Goal: Information Seeking & Learning: Learn about a topic

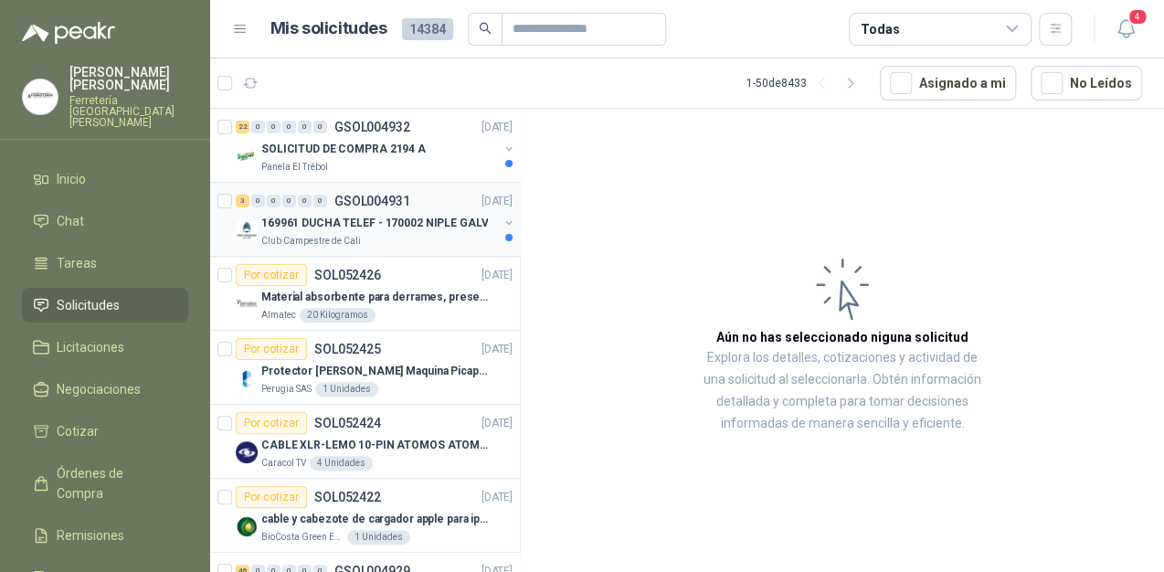
click at [390, 230] on div "169961 DUCHA TELEF - 170002 NIPLE GALV" at bounding box center [379, 223] width 237 height 22
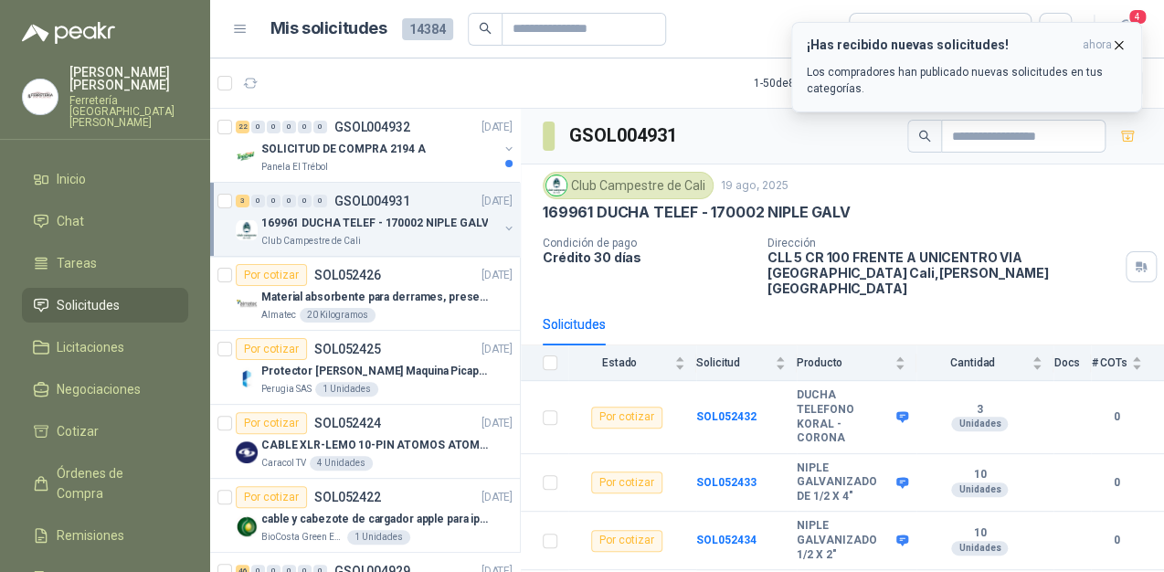
click at [928, 69] on p "Los compradores han publicado nuevas solicitudes en tus categorías." at bounding box center [967, 80] width 320 height 33
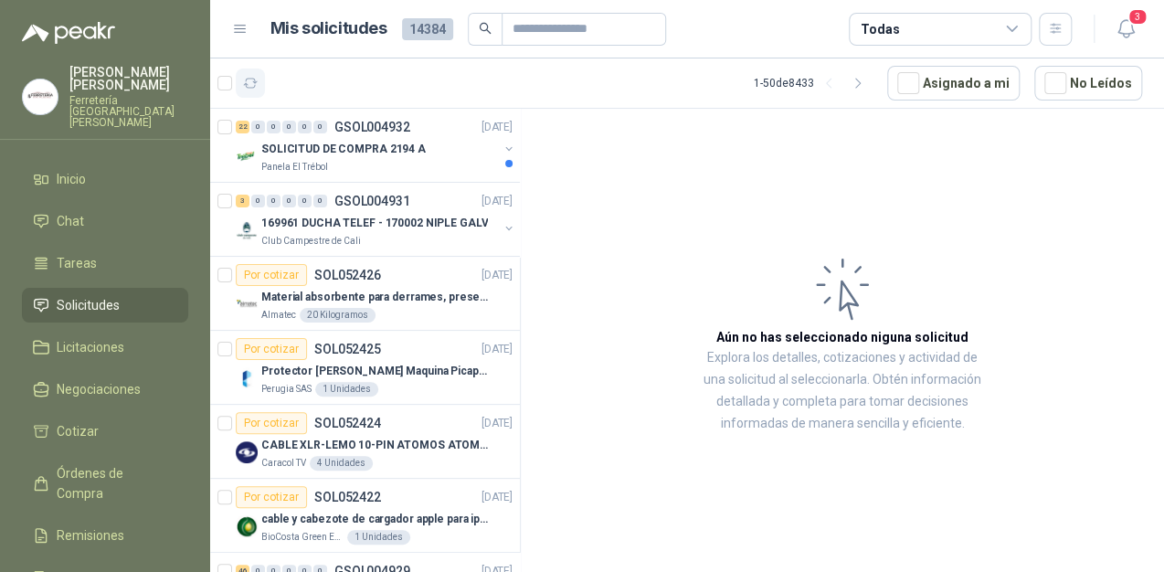
click at [253, 79] on icon "button" at bounding box center [251, 83] width 14 height 9
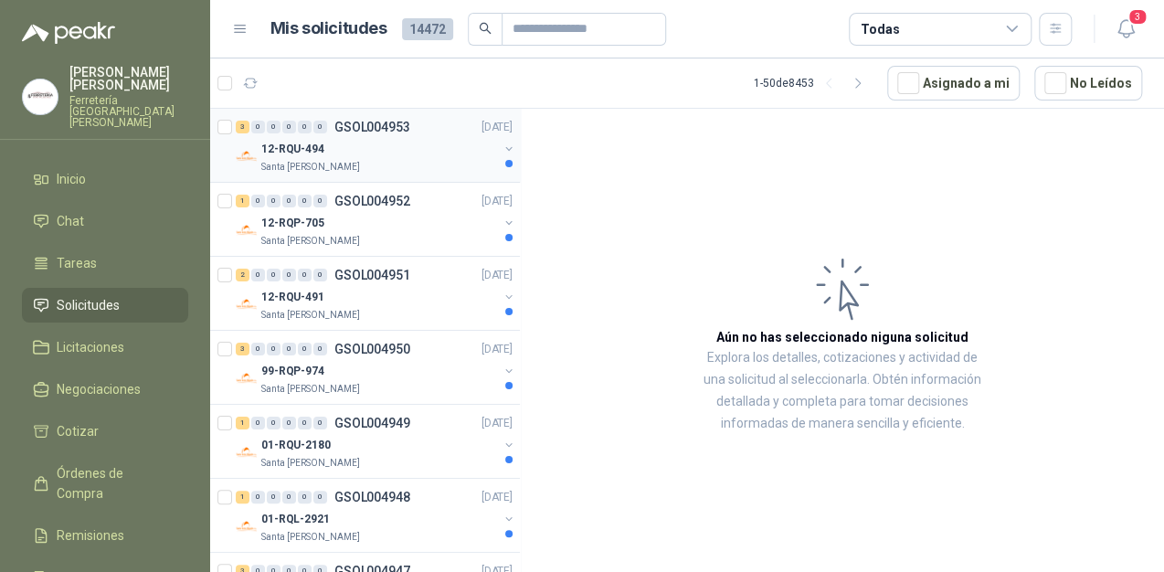
click at [353, 142] on div "12-RQU-494" at bounding box center [379, 149] width 237 height 22
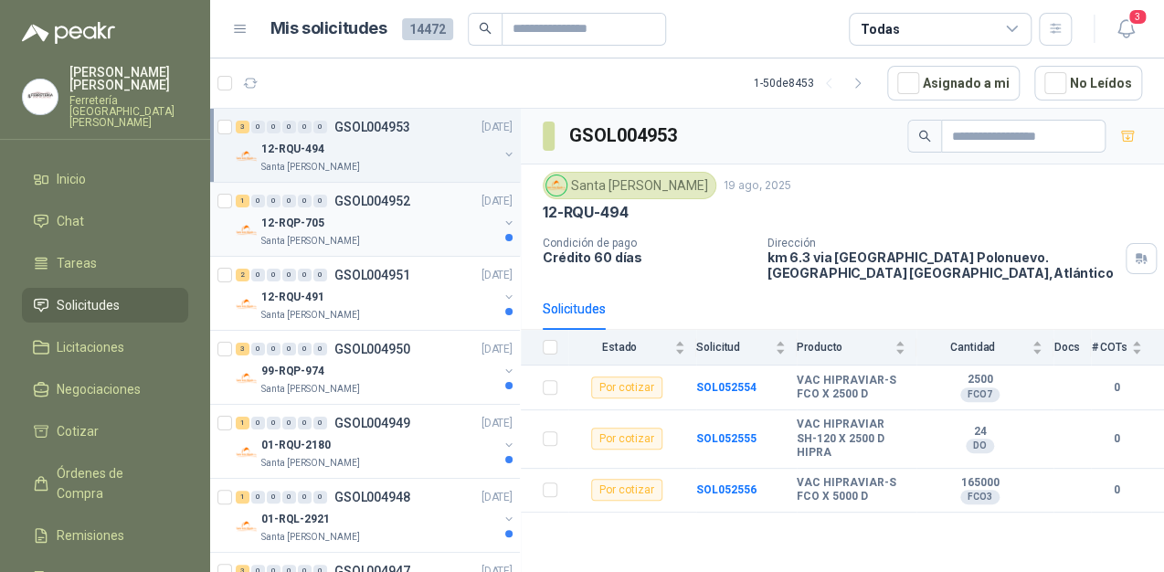
click at [402, 201] on p "GSOL004952" at bounding box center [372, 201] width 76 height 13
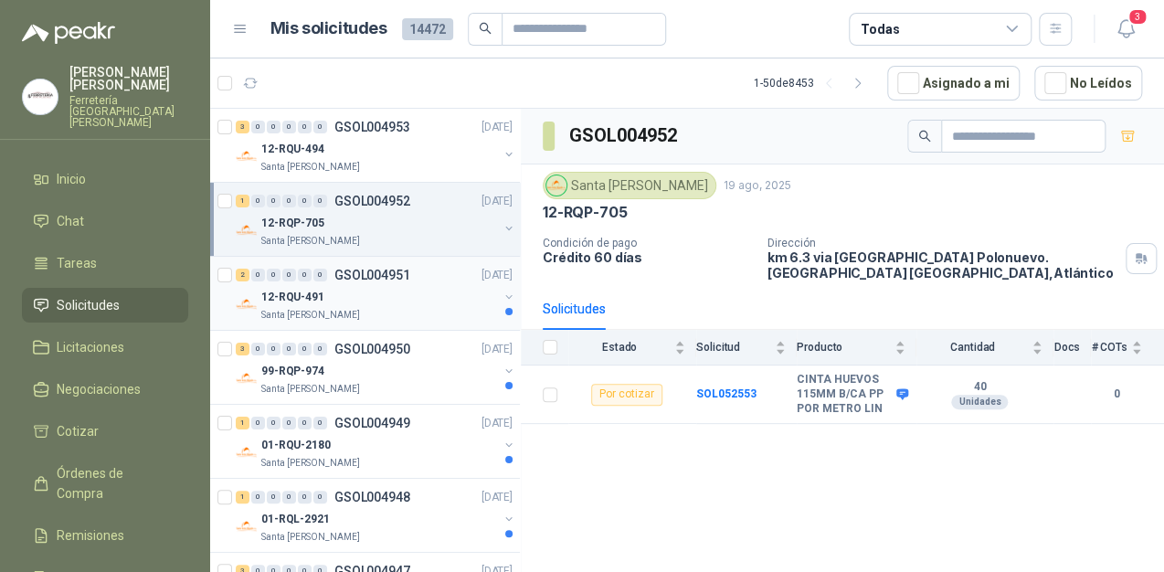
click at [420, 316] on div "Santa [PERSON_NAME]" at bounding box center [379, 315] width 237 height 15
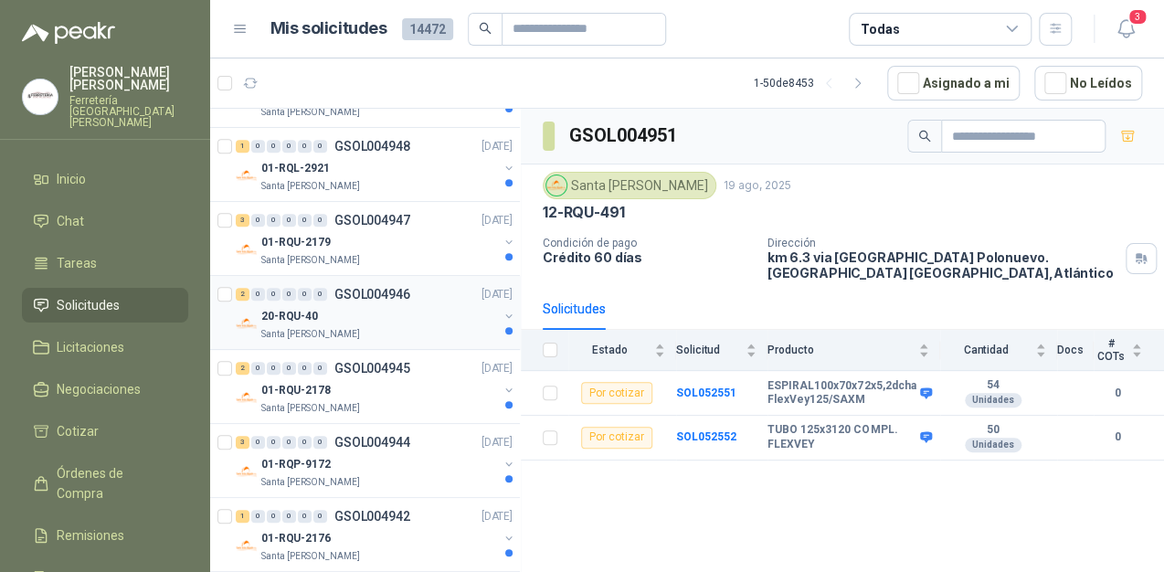
scroll to position [365, 0]
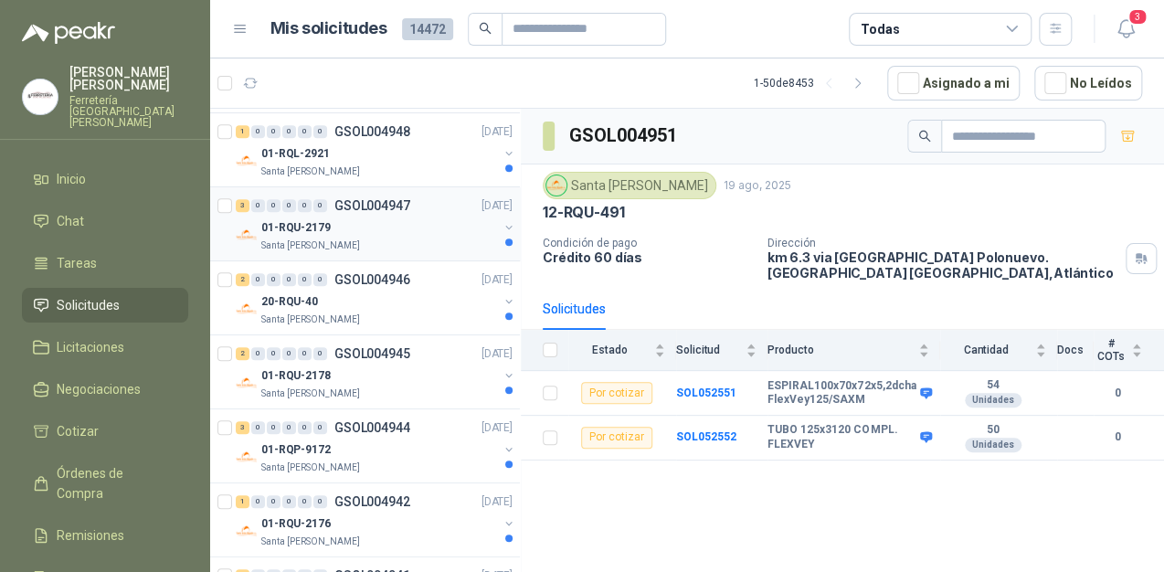
click at [421, 217] on div "01-RQU-2179" at bounding box center [379, 228] width 237 height 22
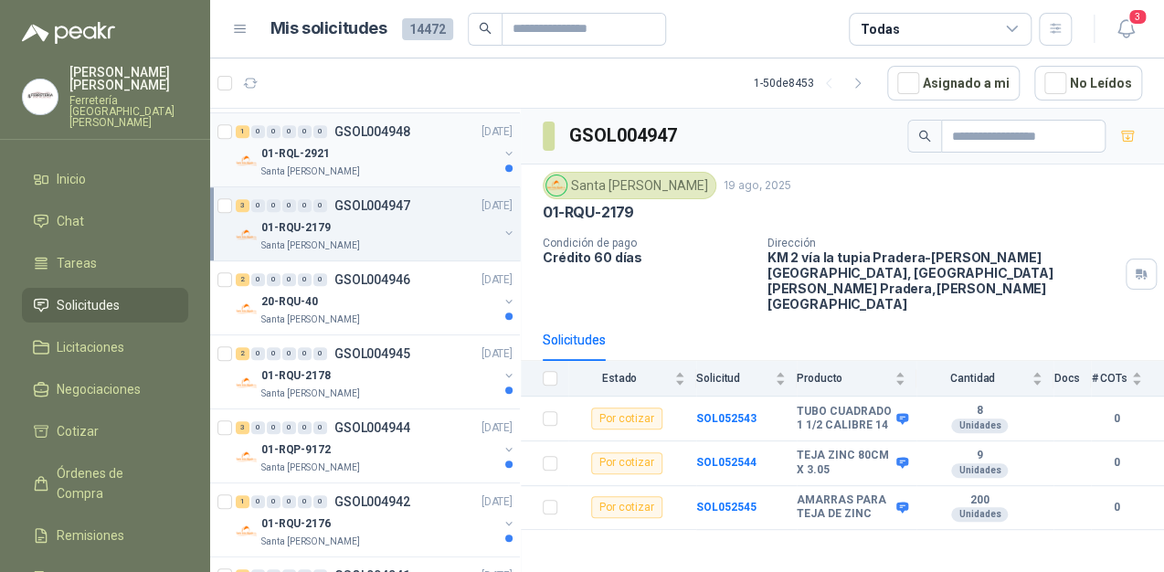
click at [420, 154] on div "01-RQL-2921" at bounding box center [379, 154] width 237 height 22
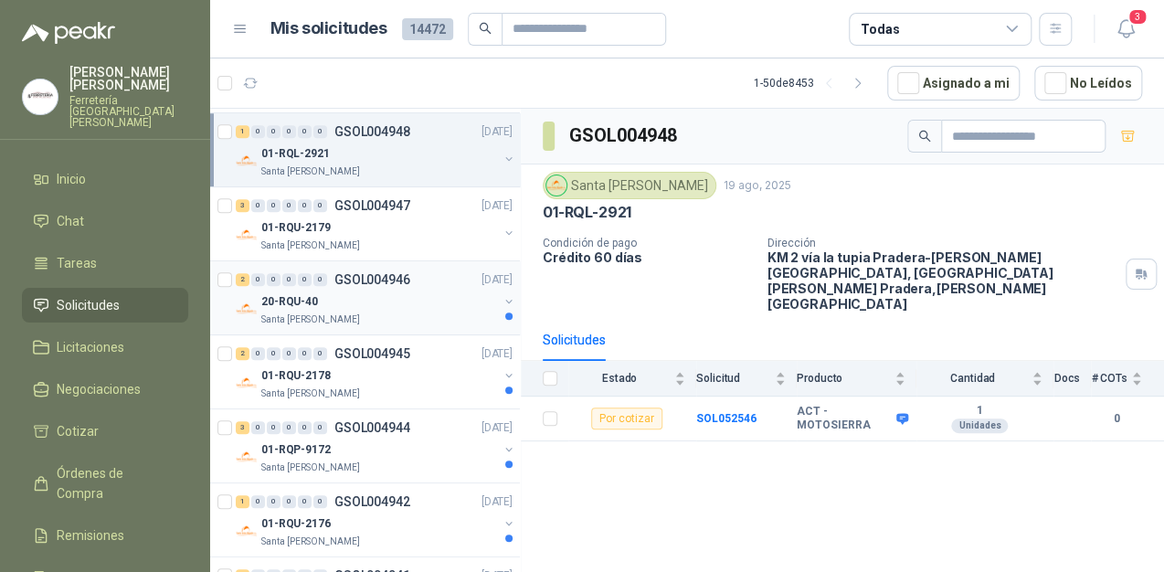
click at [450, 300] on div "20-RQU-40" at bounding box center [379, 302] width 237 height 22
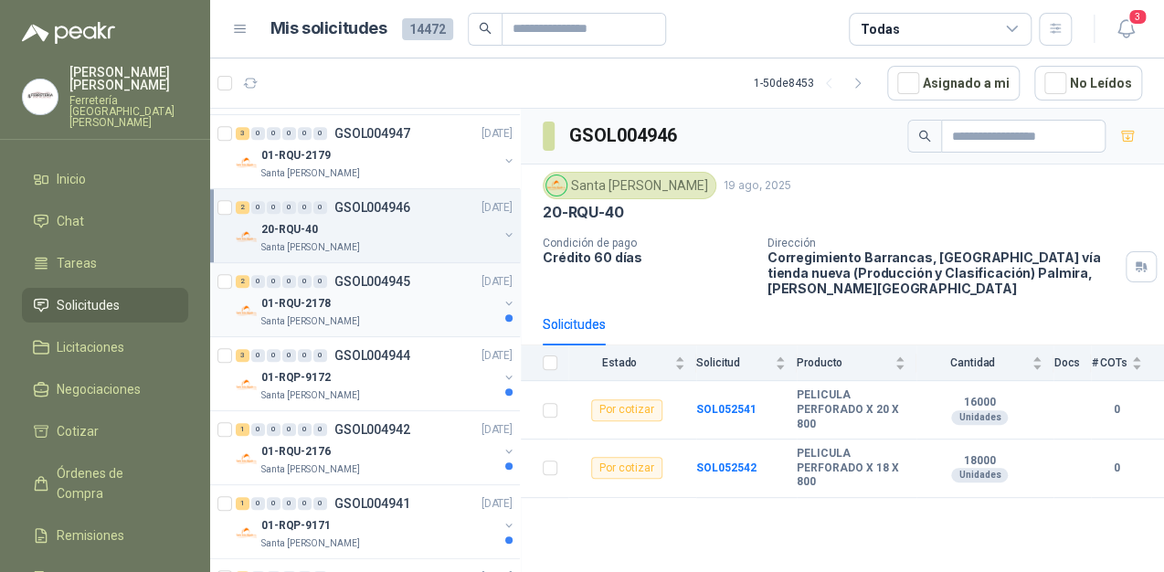
scroll to position [439, 0]
click at [447, 300] on div "01-RQU-2178" at bounding box center [379, 302] width 237 height 22
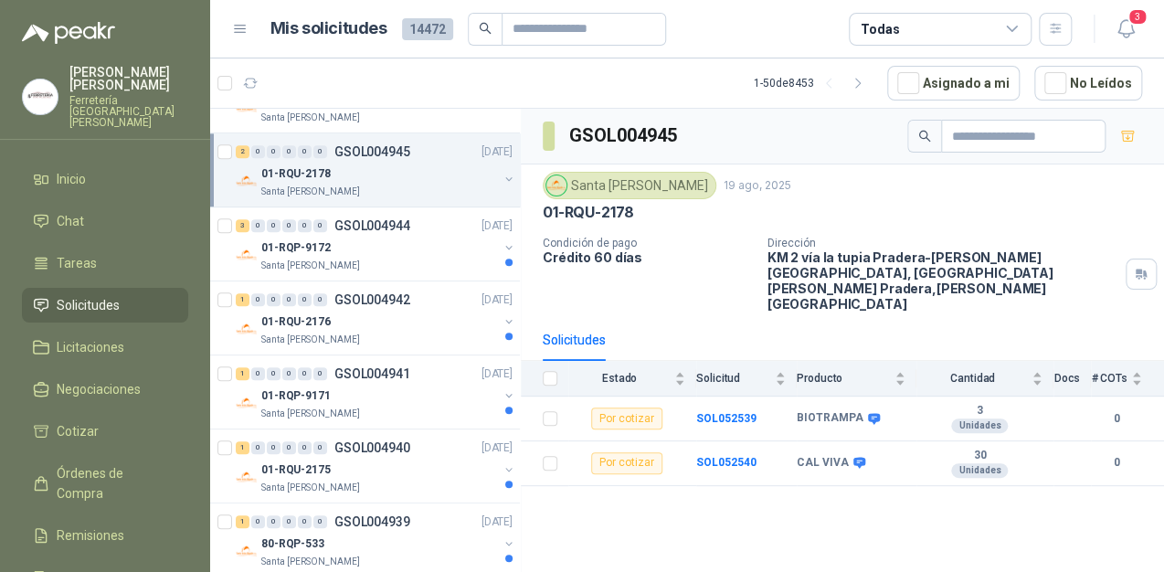
scroll to position [585, 0]
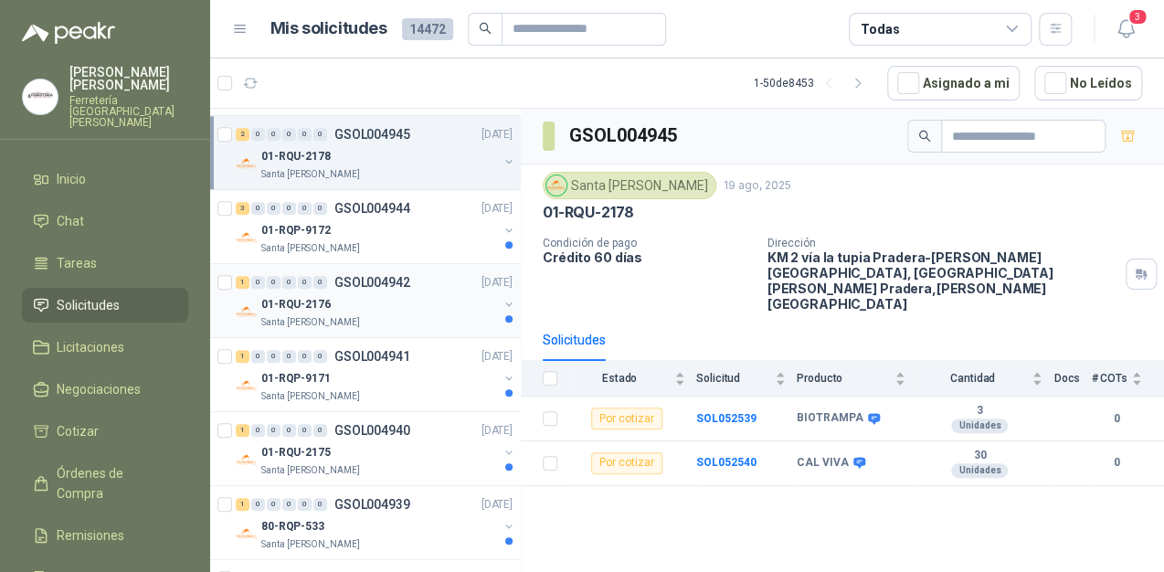
click at [408, 302] on div "01-RQU-2176" at bounding box center [379, 304] width 237 height 22
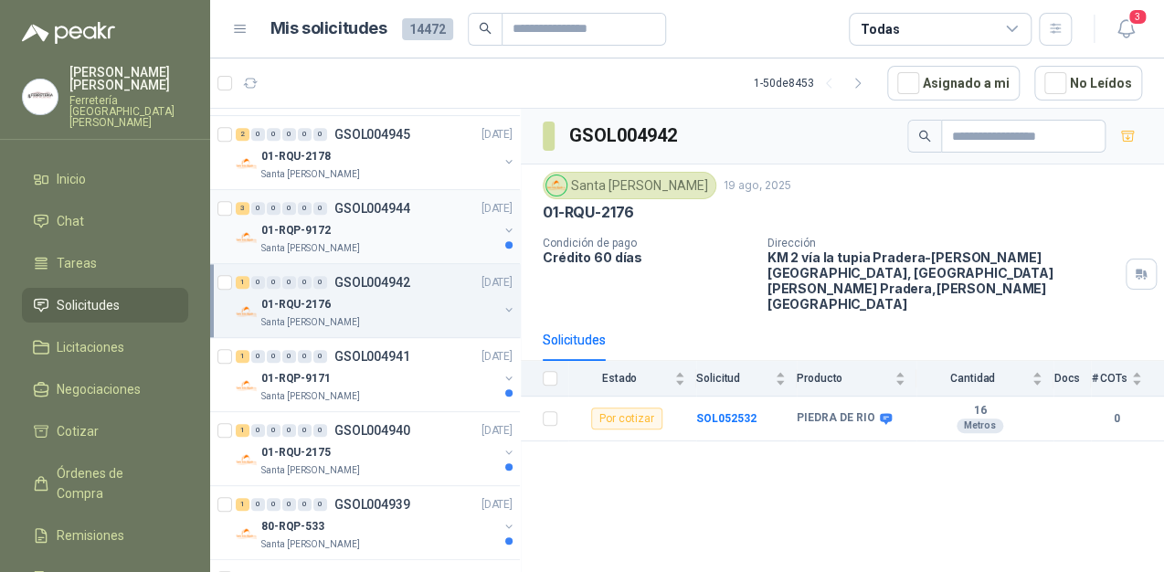
click at [424, 234] on div "01-RQP-9172" at bounding box center [379, 230] width 237 height 22
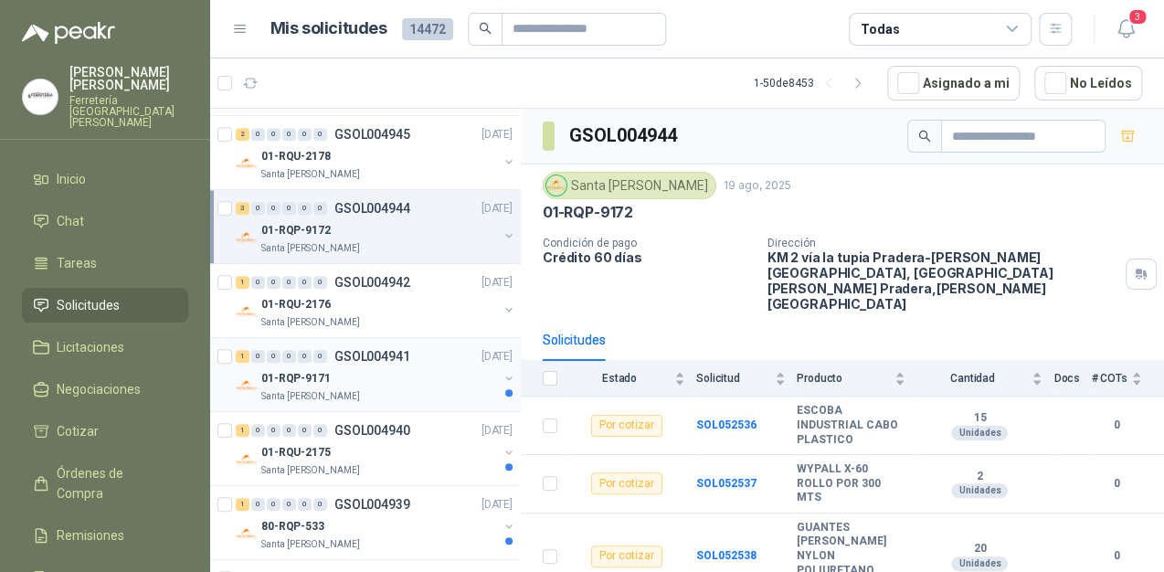
click at [419, 384] on div "01-RQP-9171" at bounding box center [379, 378] width 237 height 22
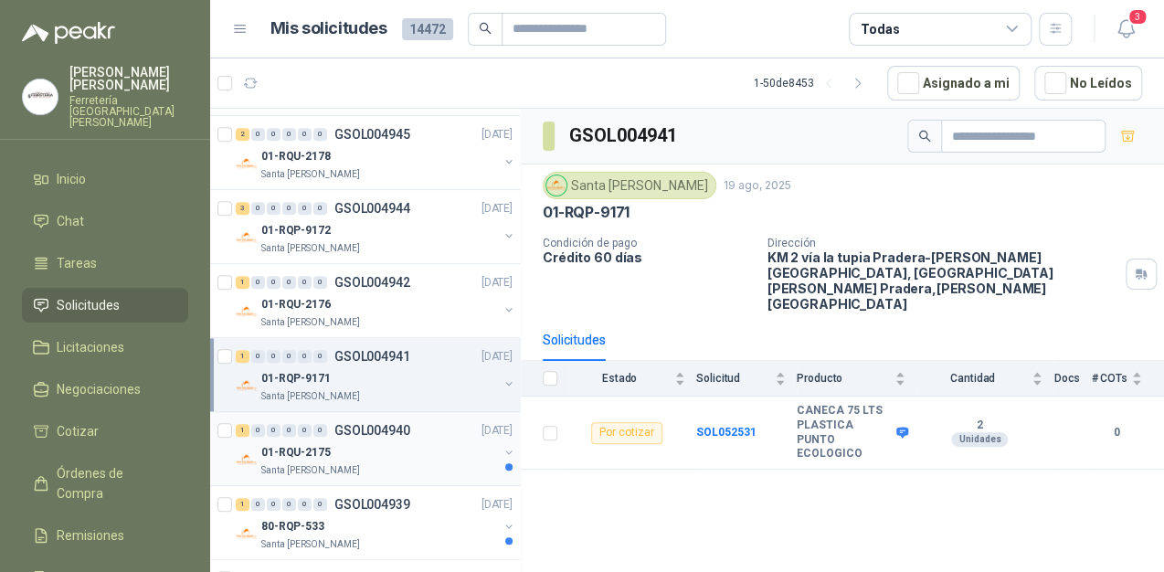
click at [377, 454] on div "01-RQU-2175" at bounding box center [379, 452] width 237 height 22
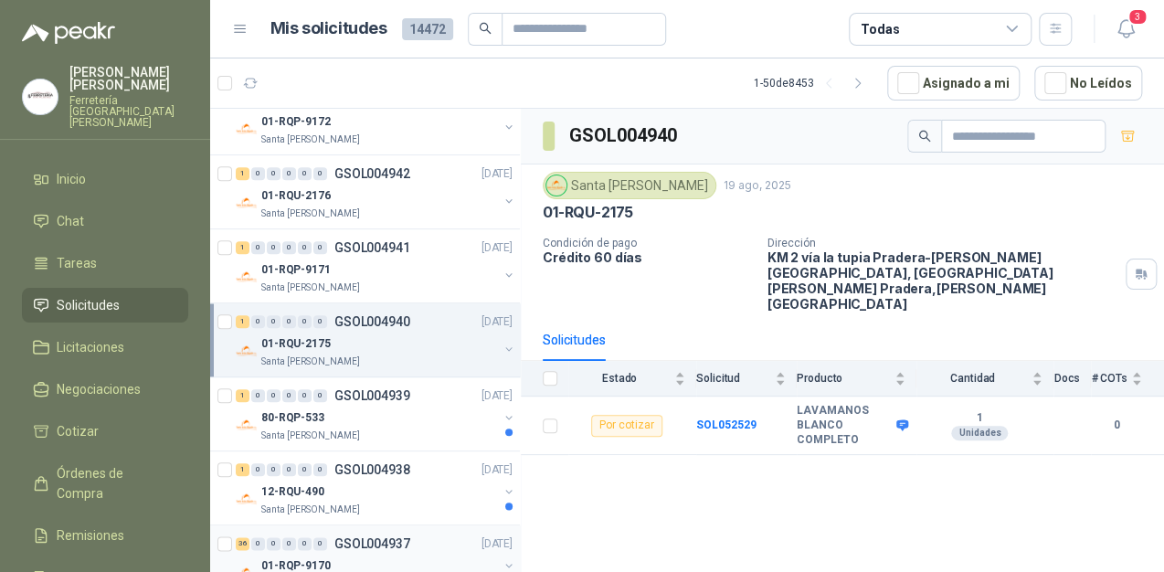
scroll to position [731, 0]
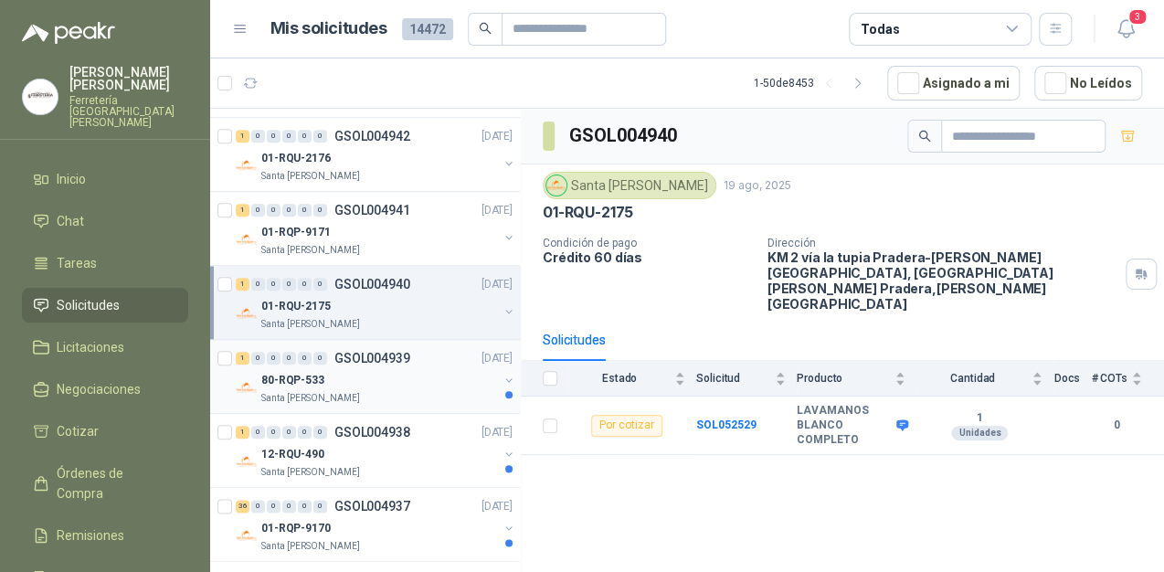
click at [389, 391] on div "Santa [PERSON_NAME]" at bounding box center [379, 398] width 237 height 15
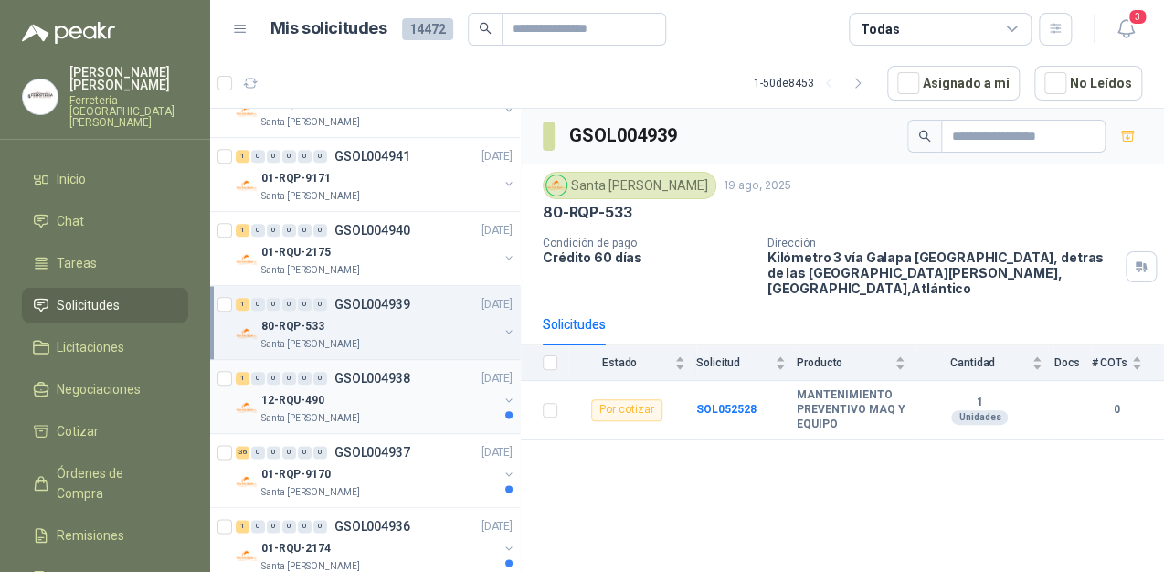
scroll to position [877, 0]
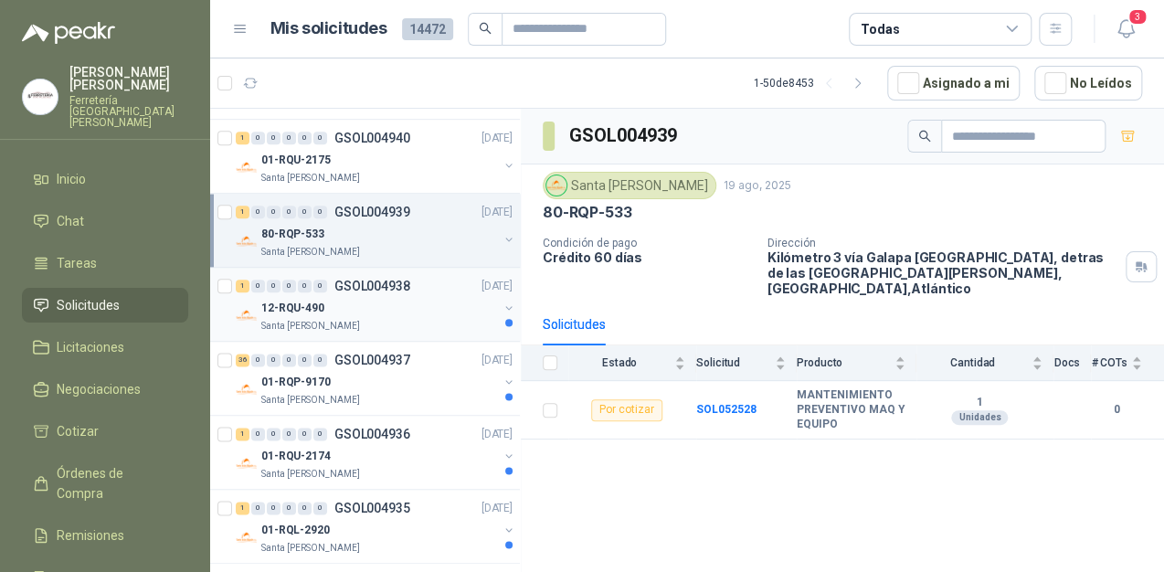
click at [427, 305] on div "12-RQU-490" at bounding box center [379, 308] width 237 height 22
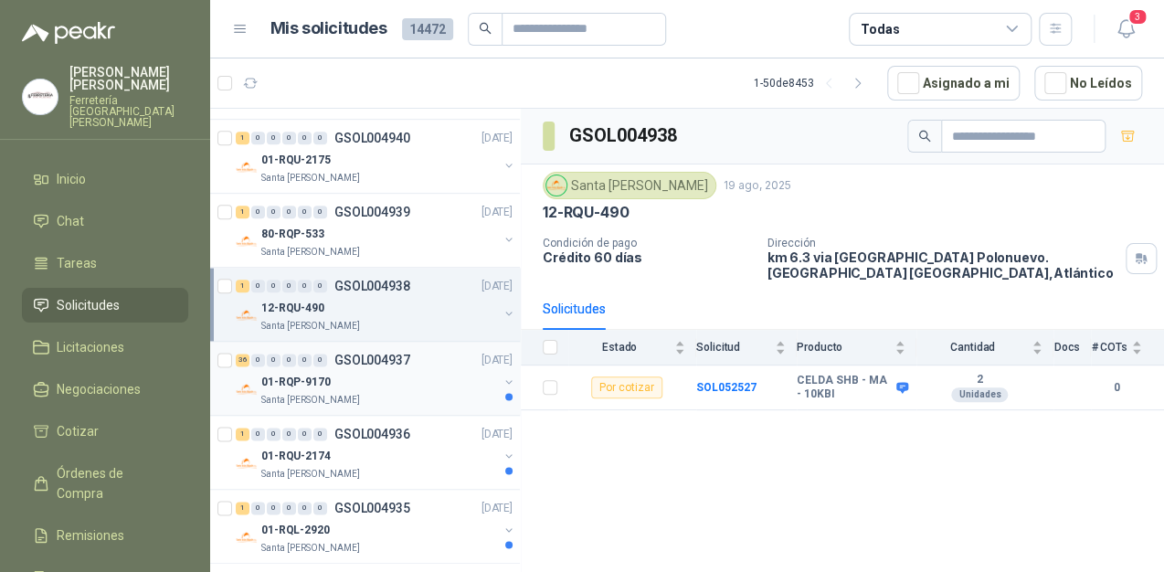
click at [426, 365] on div "36 0 0 0 0 0 GSOL004937 [DATE]" at bounding box center [376, 360] width 281 height 22
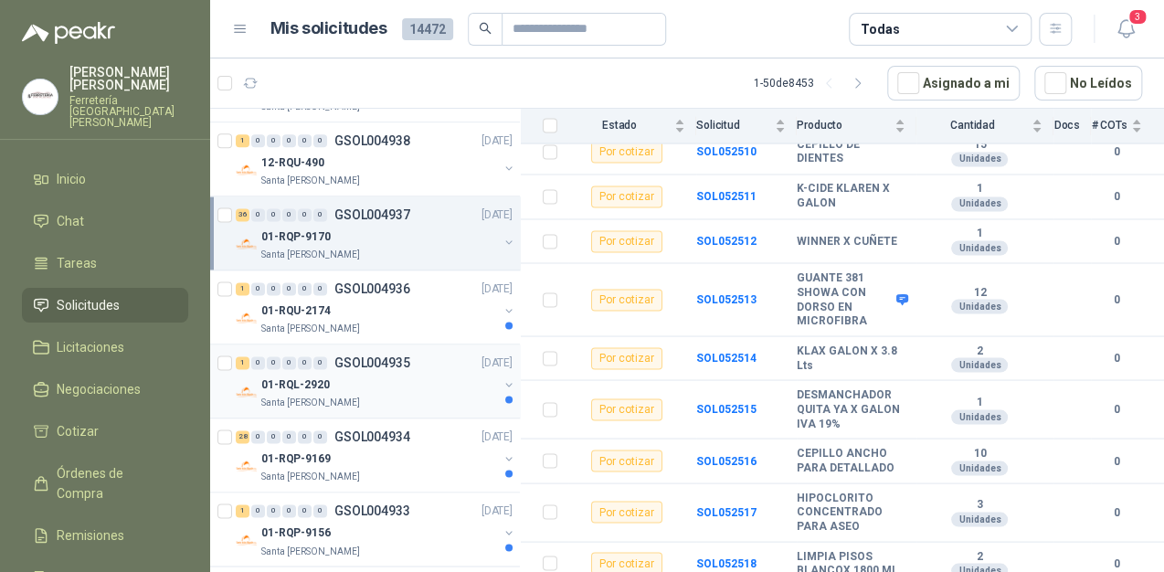
scroll to position [1023, 0]
click at [390, 322] on div "Santa [PERSON_NAME]" at bounding box center [379, 328] width 237 height 15
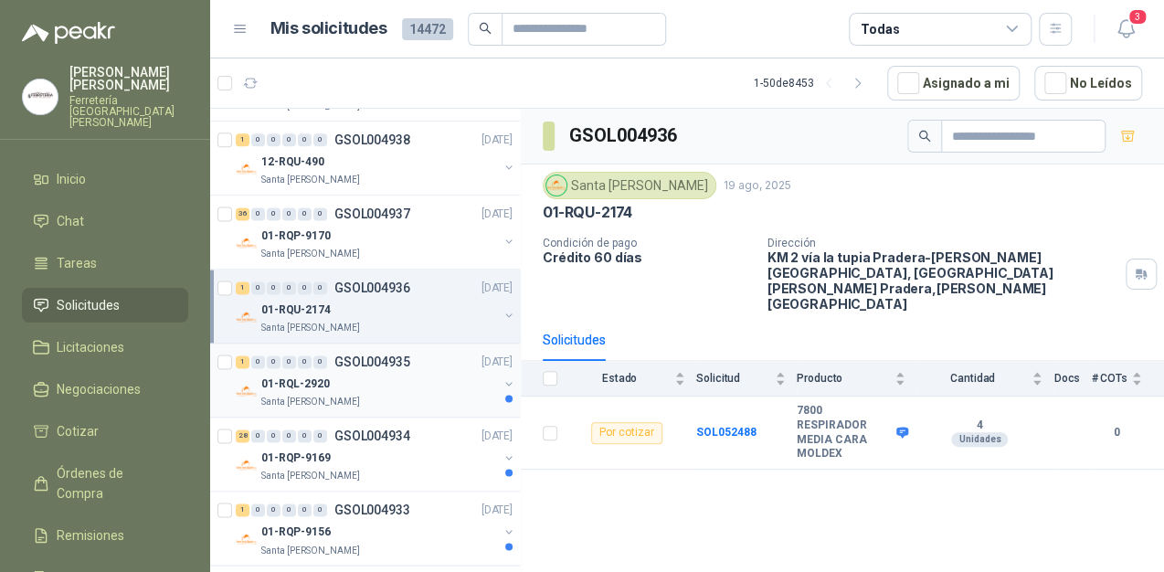
click at [416, 395] on div "Santa [PERSON_NAME]" at bounding box center [379, 402] width 237 height 15
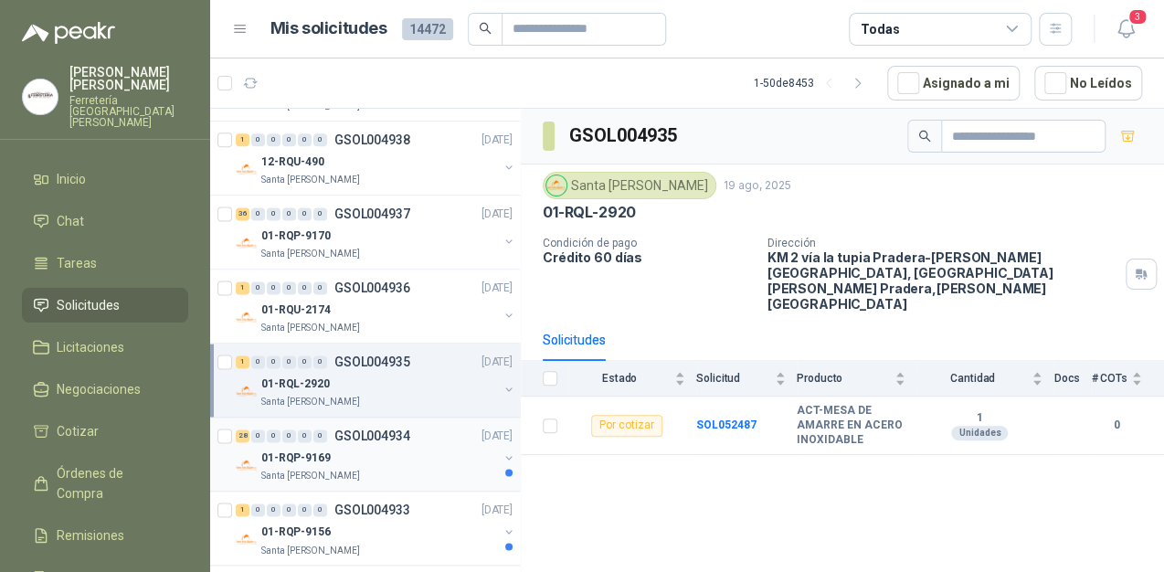
click at [413, 450] on div "01-RQP-9169" at bounding box center [379, 458] width 237 height 22
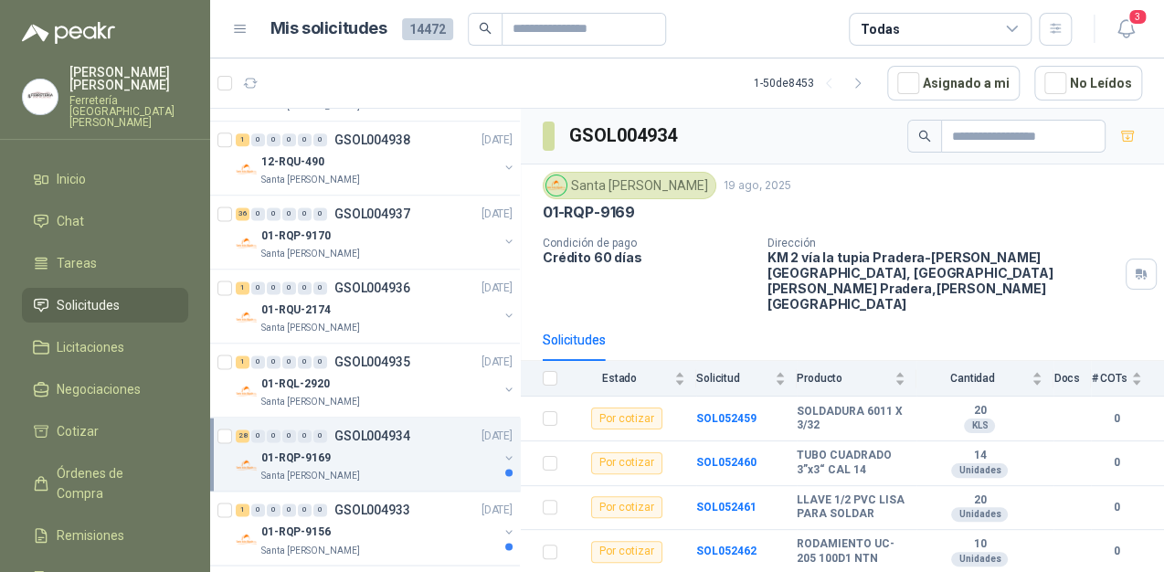
scroll to position [1170, 0]
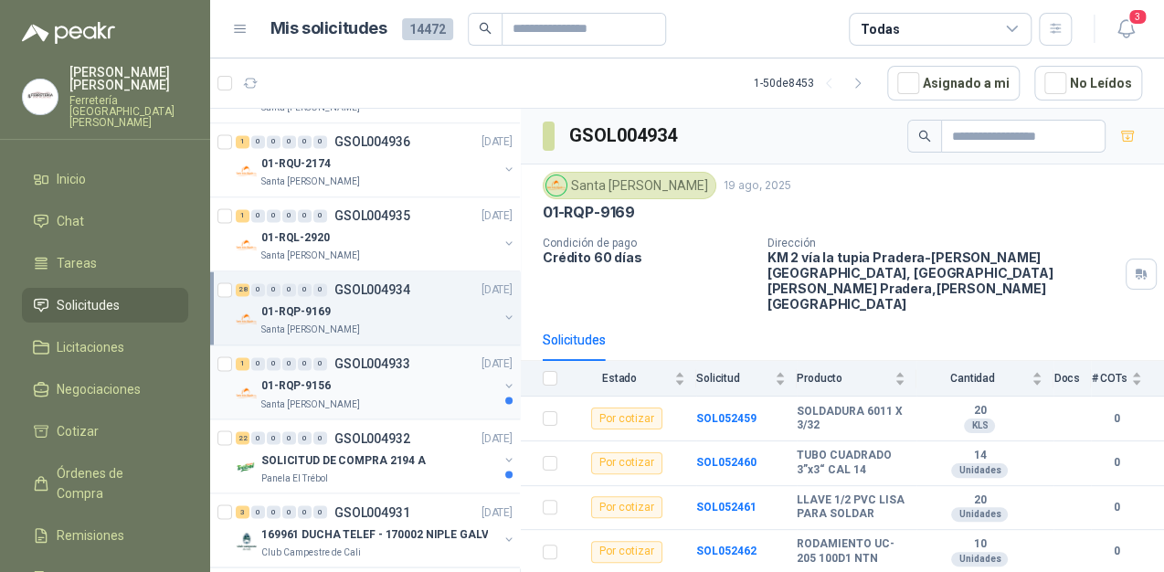
click at [418, 376] on div "01-RQP-9156" at bounding box center [379, 386] width 237 height 22
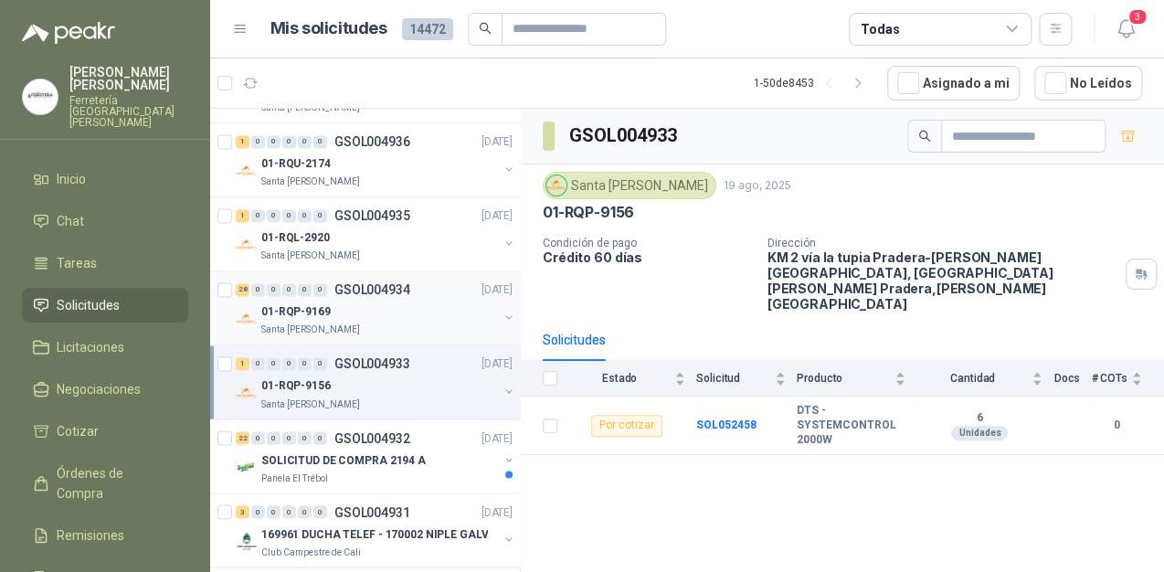
click at [440, 314] on div "01-RQP-9169" at bounding box center [379, 312] width 237 height 22
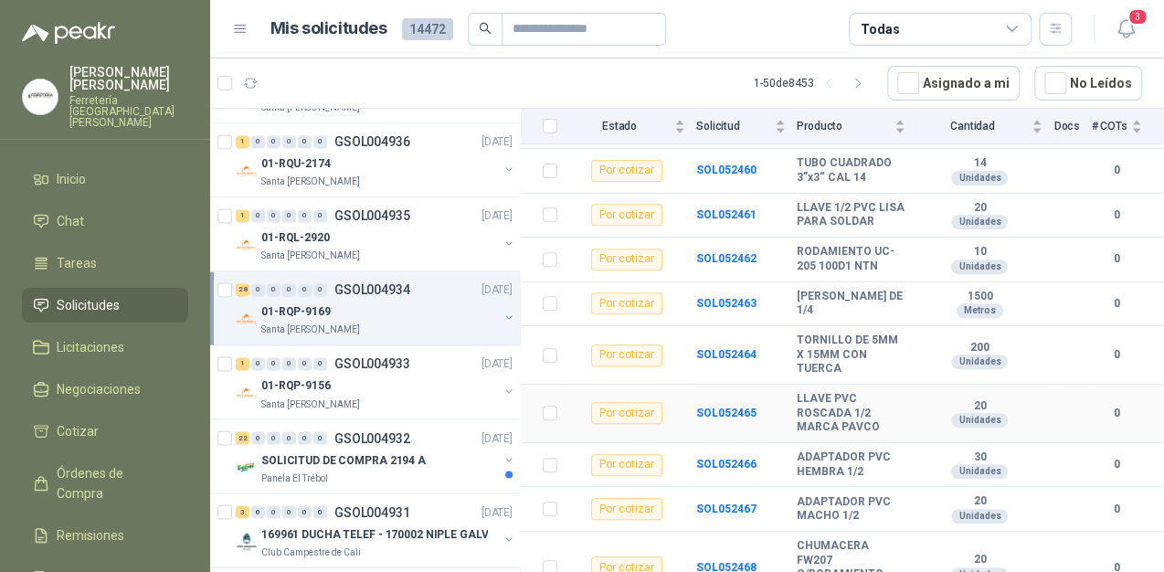
scroll to position [365, 0]
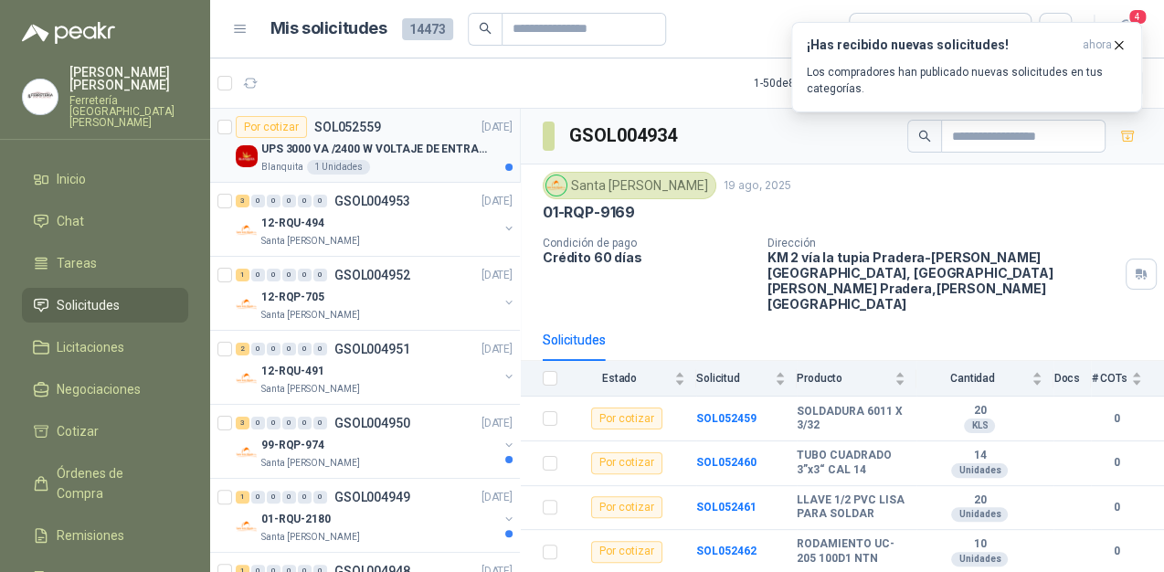
click at [383, 154] on p "UPS 3000 VA /2400 W VOLTAJE DE ENTRADA / SALIDA 12V ON LINE" at bounding box center [375, 149] width 228 height 17
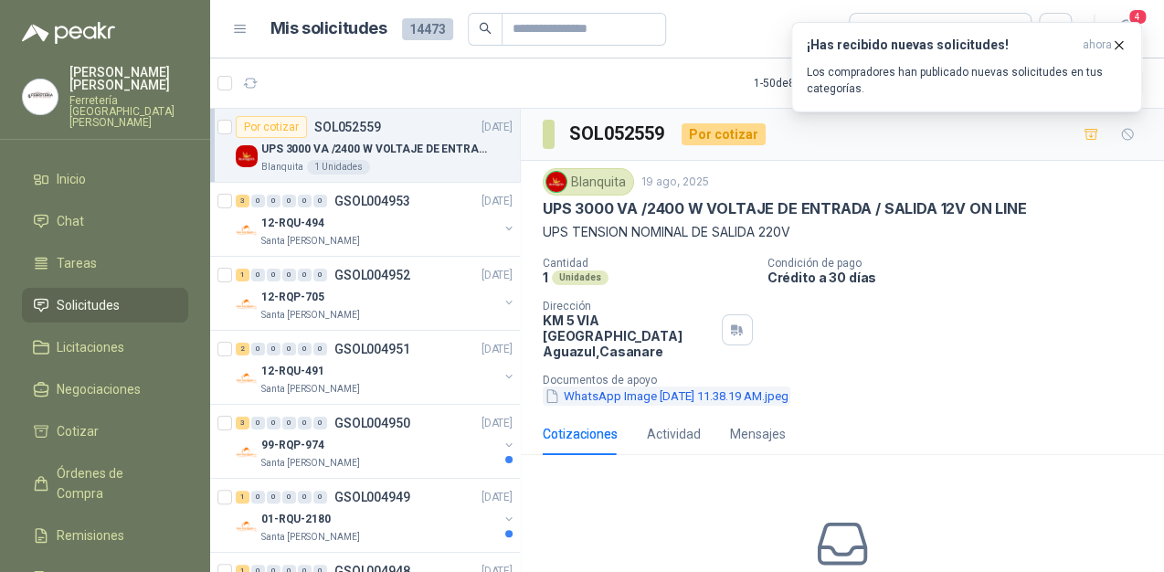
click at [636, 386] on button "WhatsApp Image 2025-08-04 at 11.38.19 AM.jpeg" at bounding box center [667, 395] width 248 height 19
click at [1120, 45] on icon "button" at bounding box center [1119, 45] width 16 height 16
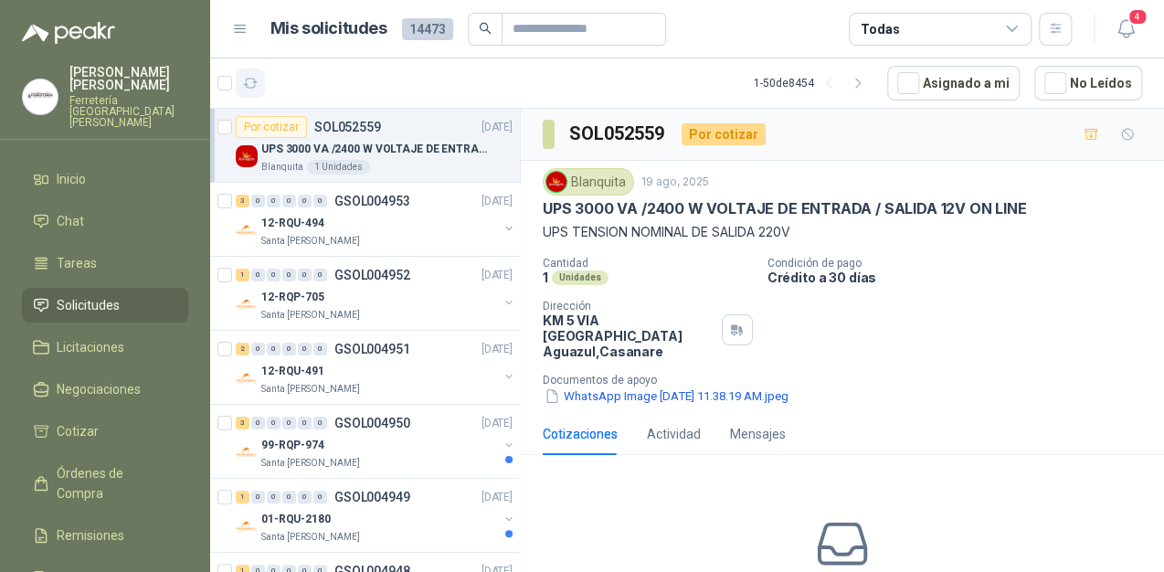
click at [250, 82] on icon "button" at bounding box center [251, 84] width 16 height 16
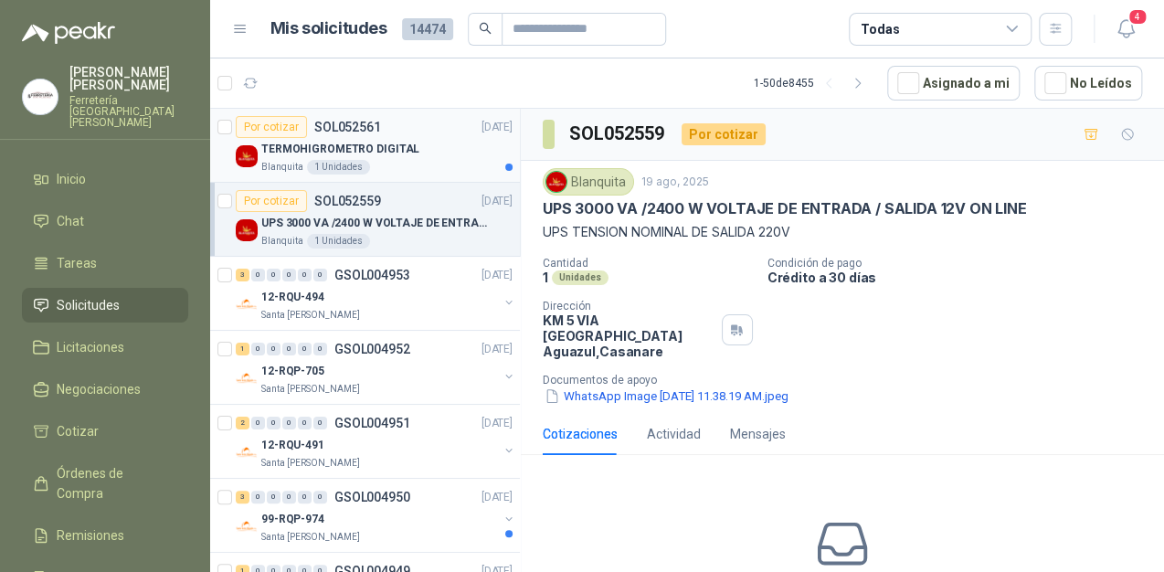
click at [336, 153] on p "TERMOHIGROMETRO DIGITAL" at bounding box center [340, 149] width 158 height 17
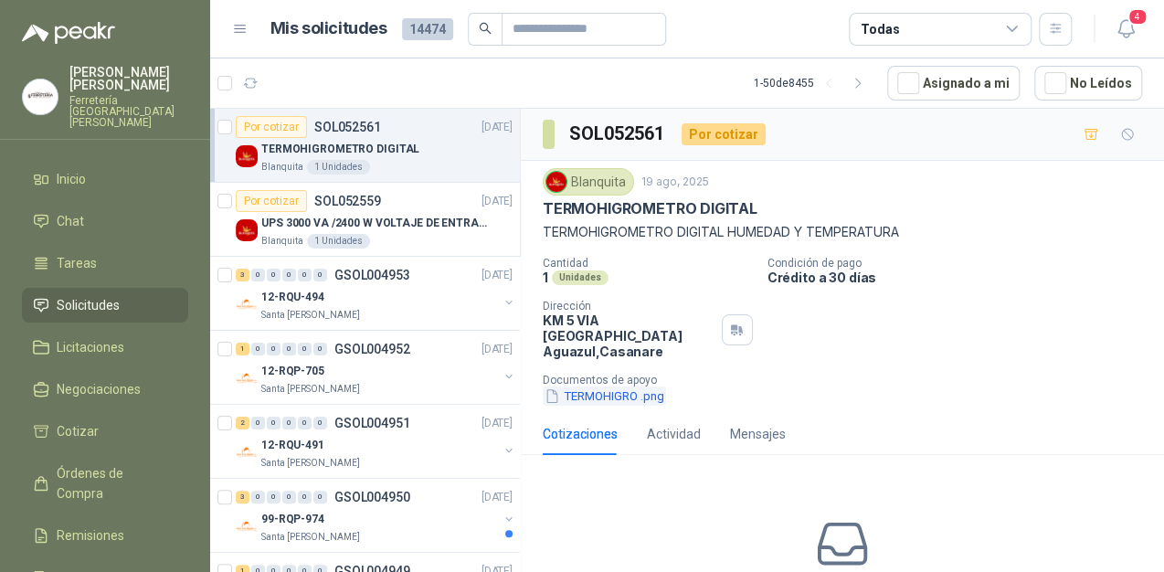
click at [623, 386] on button "TERMOHIGRO .png" at bounding box center [604, 395] width 123 height 19
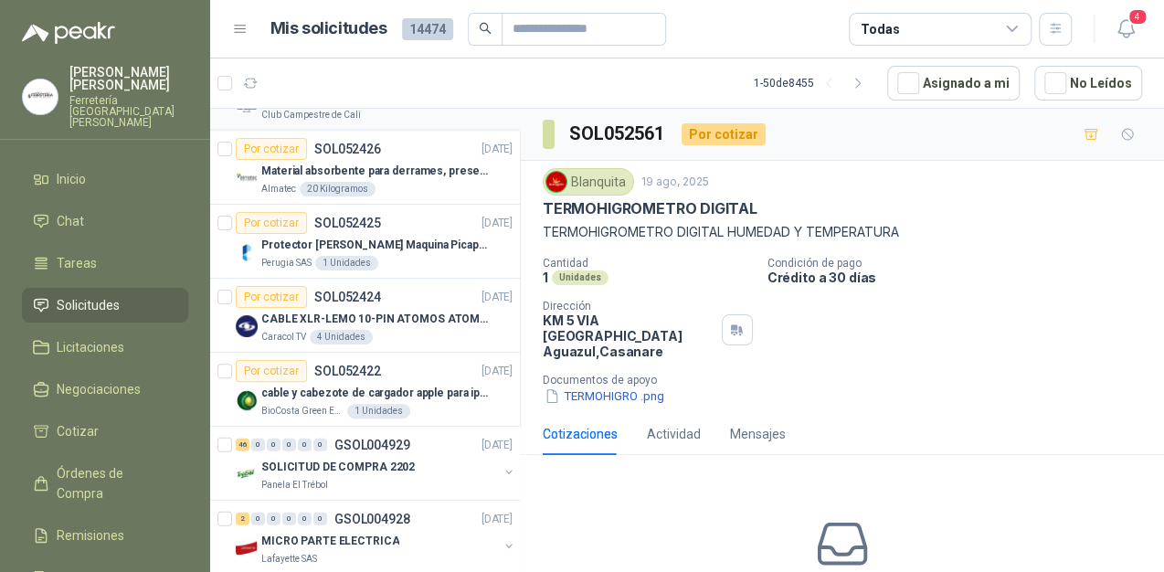
scroll to position [1535, 0]
